Goal: Navigation & Orientation: Find specific page/section

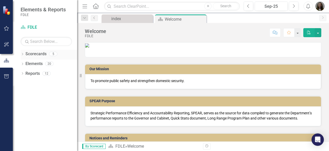
click at [22, 54] on icon "Dropdown" at bounding box center [23, 54] width 4 height 3
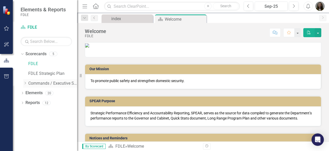
click at [25, 82] on icon "Dropdown" at bounding box center [25, 82] width 4 height 3
click at [31, 91] on icon "Dropdown" at bounding box center [30, 92] width 4 height 3
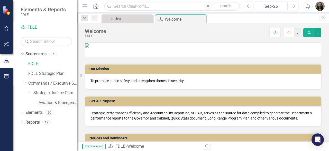
click at [51, 101] on link "Aviation & Emergency Preparedness" at bounding box center [58, 103] width 39 height 6
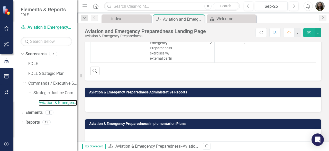
scroll to position [274, 0]
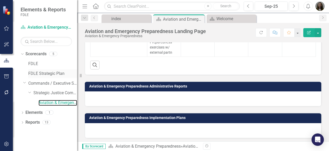
drag, startPoint x: 80, startPoint y: 76, endPoint x: 60, endPoint y: 74, distance: 20.7
click at [60, 74] on div "Elements & Reports FDLE Scorecard Aviation & Emergency Preparedness Search Drop…" at bounding box center [38, 75] width 77 height 151
drag, startPoint x: 77, startPoint y: 69, endPoint x: 59, endPoint y: 66, distance: 17.9
click at [59, 66] on div "Elements & Reports FDLE Scorecard Aviation & Emergency Preparedness Search Drop…" at bounding box center [38, 75] width 77 height 151
click at [128, 17] on div "index" at bounding box center [127, 18] width 32 height 6
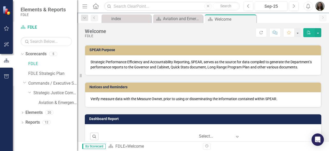
scroll to position [29, 0]
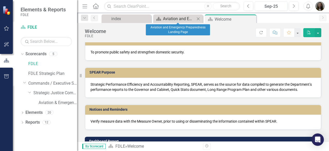
click at [183, 18] on div "Aviation and Emergency Preparedness Landing Page" at bounding box center [179, 18] width 32 height 6
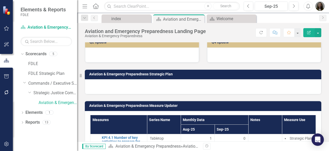
scroll to position [145, 0]
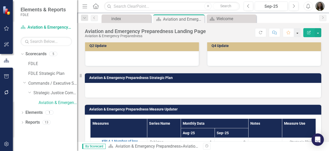
click at [299, 34] on button "button" at bounding box center [297, 32] width 7 height 9
click at [324, 61] on div "Our Vision Our Mission Goals Q1 Update Q2 Update Q3 Update Q4 Update Aviation &…" at bounding box center [203, 80] width 252 height 381
click at [324, 17] on icon "Next" at bounding box center [323, 17] width 4 height 3
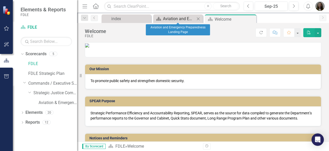
click at [162, 16] on link "Scorecard Aviation and Emergency Preparedness Landing Page" at bounding box center [175, 18] width 41 height 6
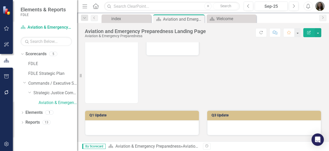
scroll to position [51, 0]
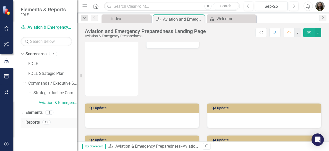
click at [23, 121] on icon "Dropdown" at bounding box center [23, 122] width 4 height 3
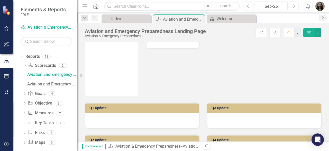
scroll to position [70, 0]
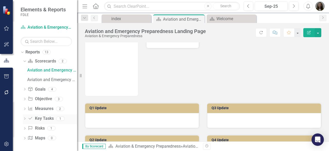
click at [43, 117] on link "Key Task Key Tasks" at bounding box center [41, 118] width 26 height 6
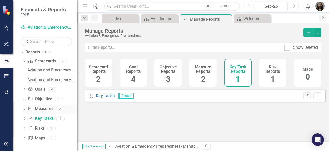
click at [43, 109] on link "Measure Measures" at bounding box center [40, 108] width 25 height 6
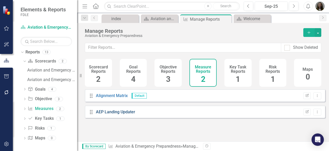
click at [122, 113] on link "AEP Landing Updater" at bounding box center [115, 111] width 39 height 5
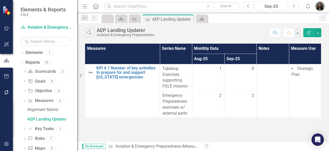
scroll to position [70, 0]
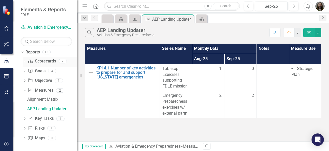
click at [41, 60] on link "Scorecard Scorecards" at bounding box center [42, 61] width 28 height 6
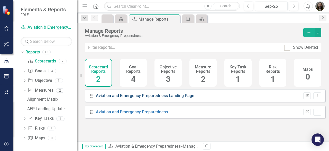
click at [139, 98] on link "Aviation and Emergency Preparedness Landing Page" at bounding box center [145, 95] width 99 height 5
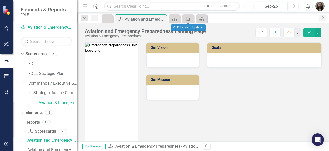
click at [194, 18] on div "Measure" at bounding box center [188, 18] width 12 height 8
click at [190, 19] on icon "Measure" at bounding box center [188, 19] width 5 height 4
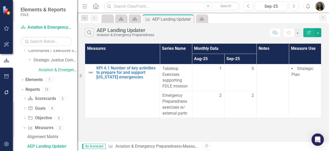
scroll to position [32, 0]
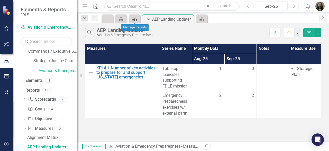
click at [131, 20] on div "Scorecard" at bounding box center [133, 18] width 7 height 6
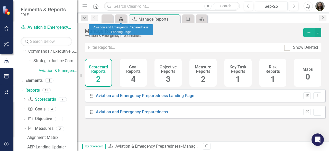
click at [122, 19] on icon at bounding box center [121, 19] width 5 height 4
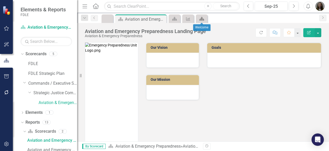
click at [202, 17] on icon at bounding box center [202, 19] width 5 height 4
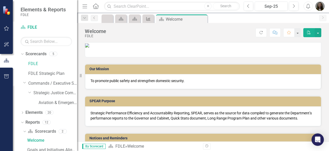
click at [149, 20] on icon "Measure" at bounding box center [148, 19] width 5 height 4
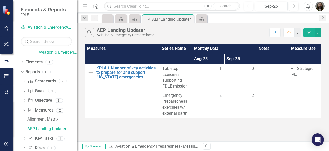
scroll to position [32, 0]
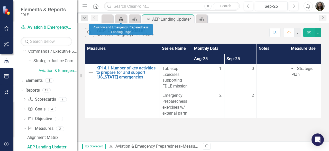
click at [121, 18] on icon at bounding box center [121, 19] width 5 height 4
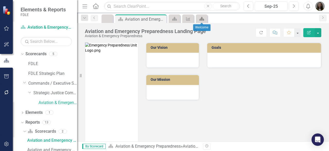
click at [202, 17] on icon "Scorecard" at bounding box center [201, 19] width 5 height 4
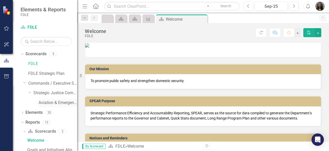
click at [55, 100] on link "Aviation & Emergency Preparedness" at bounding box center [58, 103] width 39 height 6
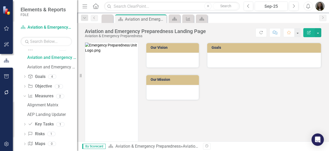
scroll to position [89, 0]
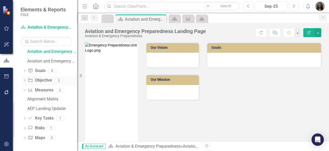
click at [50, 78] on link "Objective Objective" at bounding box center [40, 80] width 24 height 6
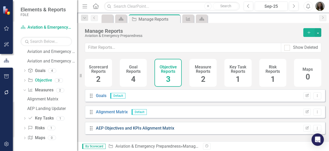
click at [160, 130] on link "AEP Objectives and KPIs Alignment Matrix" at bounding box center [135, 127] width 78 height 5
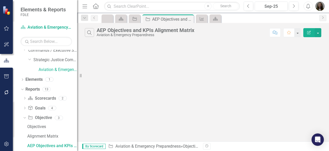
scroll to position [32, 0]
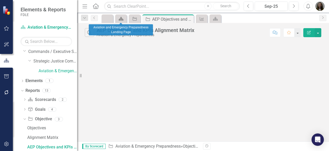
click at [122, 17] on icon "Scorecard" at bounding box center [121, 19] width 5 height 4
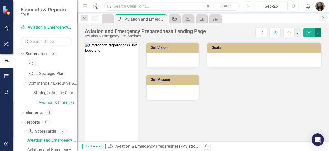
click at [318, 33] on button "button" at bounding box center [318, 32] width 7 height 9
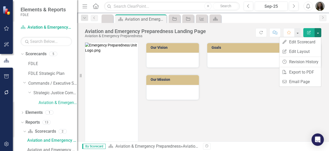
click at [225, 95] on div "Our Vision Our Mission Goals" at bounding box center [203, 92] width 244 height 112
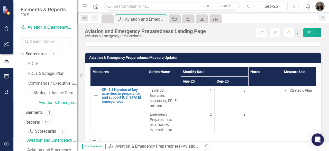
scroll to position [206, 0]
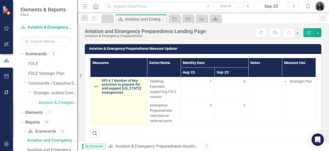
click at [115, 86] on link "KPI 4.1 Number of key activities to prepare for and support [US_STATE] emergenc…" at bounding box center [123, 86] width 43 height 16
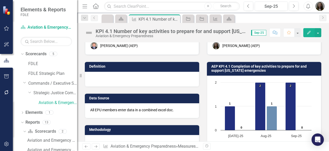
scroll to position [26, 0]
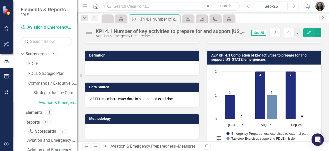
click at [94, 19] on icon "Previous" at bounding box center [94, 17] width 4 height 3
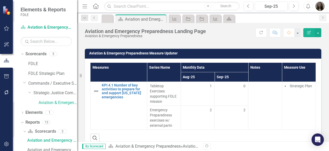
scroll to position [206, 0]
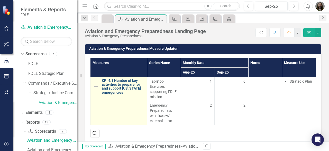
click at [122, 91] on link "KPI 4.1 Number of key activities to prepare for and support [US_STATE] emergenc…" at bounding box center [123, 86] width 43 height 16
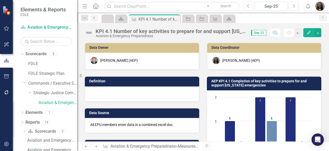
click at [95, 17] on icon "Previous" at bounding box center [94, 17] width 4 height 3
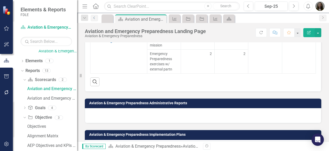
scroll to position [274, 0]
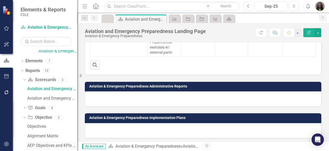
click at [42, 146] on div "AEP Objectives and KPIs Alignment Matrix" at bounding box center [52, 145] width 50 height 5
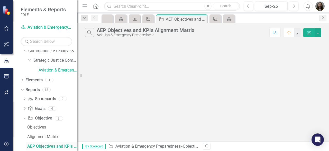
scroll to position [32, 0]
click at [40, 98] on link "Scorecard Scorecards" at bounding box center [42, 99] width 28 height 6
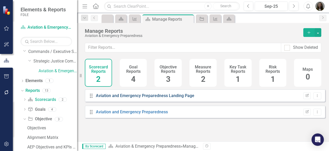
click at [127, 98] on link "Aviation and Emergency Preparedness Landing Page" at bounding box center [145, 95] width 99 height 5
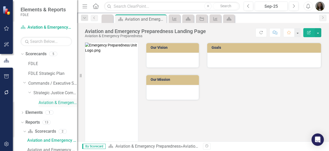
click at [54, 102] on link "Aviation & Emergency Preparedness" at bounding box center [58, 103] width 39 height 6
click at [54, 92] on link "Strategic Justice Command" at bounding box center [55, 93] width 44 height 6
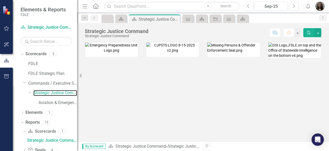
scroll to position [25, 0]
click at [125, 53] on img at bounding box center [111, 47] width 53 height 10
click at [58, 102] on link "Aviation & Emergency Preparedness" at bounding box center [58, 103] width 39 height 6
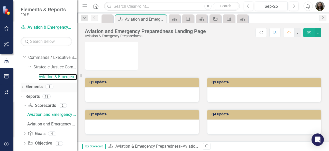
scroll to position [51, 0]
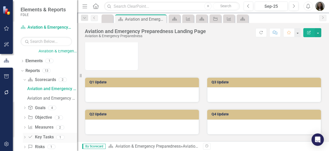
click at [47, 135] on link "Key Task Key Tasks" at bounding box center [41, 137] width 26 height 6
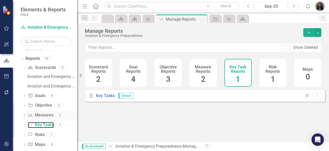
scroll to position [70, 0]
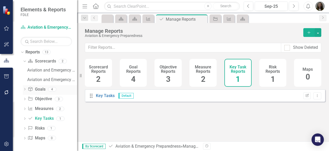
click at [43, 89] on link "Goal Goals" at bounding box center [36, 89] width 17 height 6
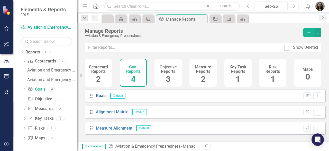
click at [104, 98] on link "Goals" at bounding box center [101, 95] width 11 height 5
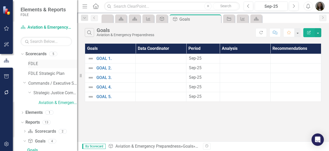
click at [36, 63] on link "FDLE" at bounding box center [52, 64] width 49 height 6
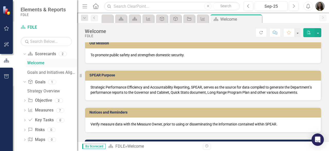
scroll to position [26, 0]
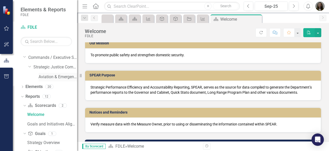
click at [43, 77] on link "Aviation & Emergency Preparedness" at bounding box center [58, 77] width 39 height 6
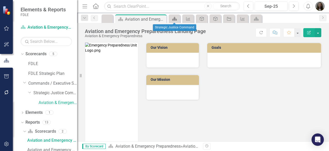
click at [173, 19] on icon "Scorecard" at bounding box center [174, 19] width 5 height 4
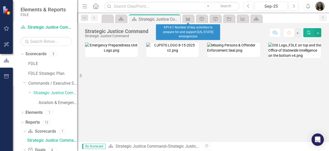
click at [192, 18] on link "Measure" at bounding box center [188, 18] width 9 height 6
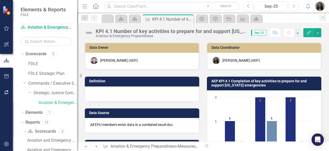
click at [42, 26] on link "Scorecard Aviation & Emergency Preparedness" at bounding box center [46, 27] width 51 height 6
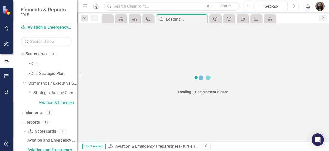
scroll to position [3, 0]
